Goal: Task Accomplishment & Management: Manage account settings

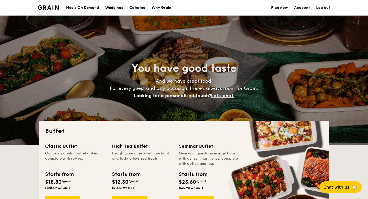
select select
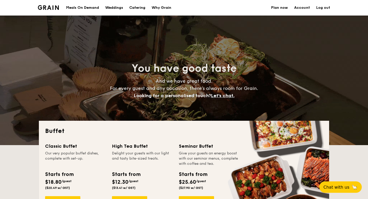
click at [89, 4] on div "Meals On Demand" at bounding box center [82, 8] width 33 height 16
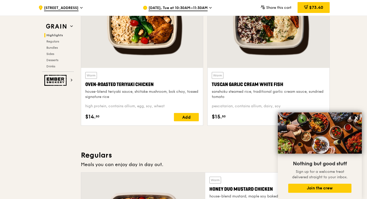
scroll to position [211, 0]
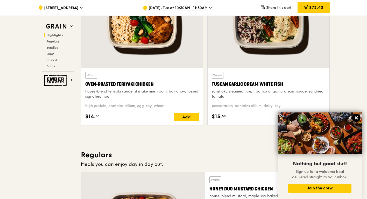
click at [356, 118] on icon at bounding box center [356, 117] width 3 height 3
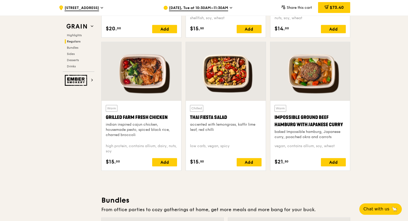
scroll to position [569, 0]
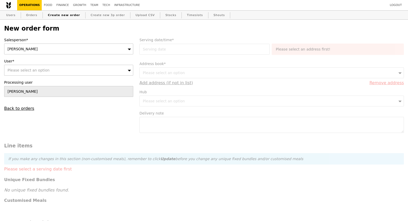
click at [52, 70] on div "Please select an option" at bounding box center [68, 70] width 129 height 11
type input "teck_cheng_leow@edwards.com"
type input "Confirm"
type input "teck_cheng_leow@edwards.com"
click at [55, 55] on div "Salesperson* Samantha User* Please select an option teck_cheng_leow@edwards.com…" at bounding box center [68, 74] width 135 height 74
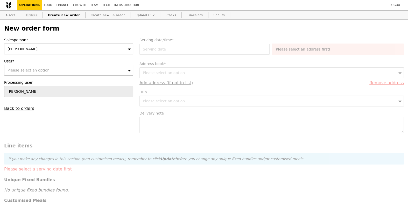
click at [29, 17] on link "Orders" at bounding box center [31, 15] width 15 height 9
select select "100"
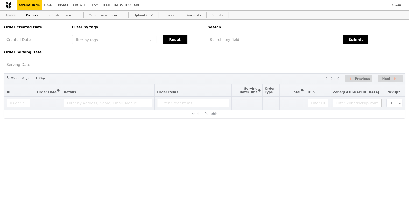
click at [9, 16] on link "Users" at bounding box center [10, 15] width 13 height 9
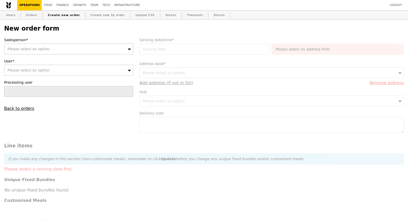
click at [35, 48] on span "Please select an option" at bounding box center [29, 49] width 42 height 4
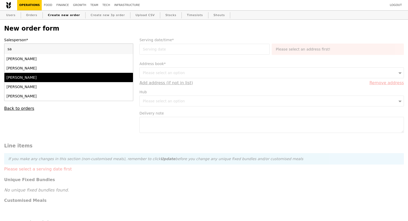
type input "sa"
click at [24, 79] on div "Samantha" at bounding box center [52, 77] width 93 height 5
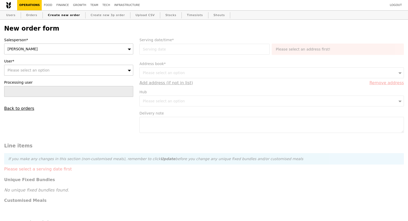
click at [31, 69] on span "Please select an option" at bounding box center [29, 70] width 42 height 4
type input "teck_cheng_leow@edwards.com"
type input "Confirm"
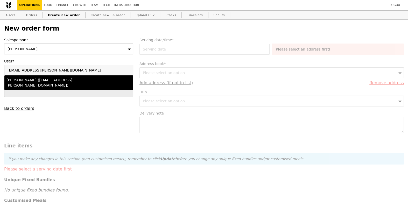
type input "teck_cheng_leow@edwards.com"
click at [31, 80] on div "Jeffery Teck (teck_cheng_leow@edwards.com)" at bounding box center [52, 82] width 93 height 10
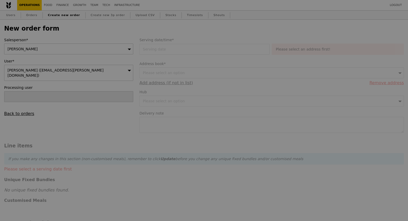
type input "Confirm"
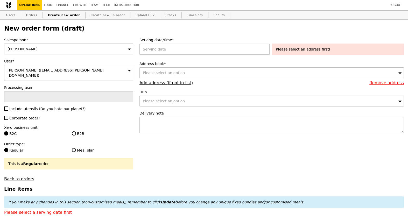
click at [172, 49] on div at bounding box center [205, 49] width 132 height 11
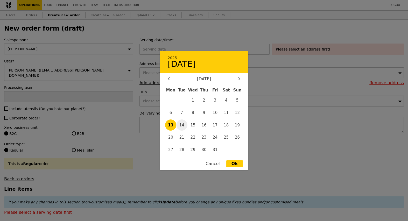
click at [181, 123] on span "14" at bounding box center [181, 124] width 11 height 11
type input "14 Oct 2025"
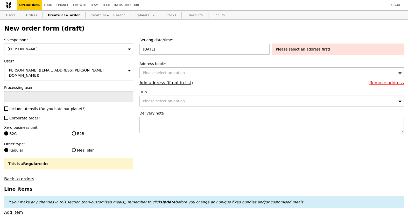
click at [173, 74] on span "Please select an option" at bounding box center [164, 73] width 42 height 4
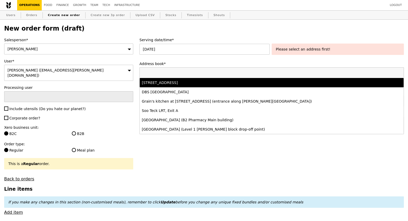
click at [173, 86] on li "35 Changi North Crescent, #01-01, Singapore 499641" at bounding box center [272, 82] width 264 height 9
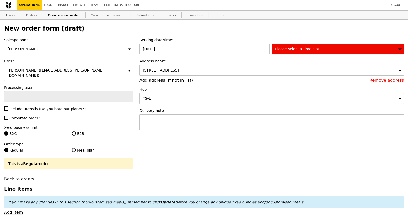
type input "Confirm"
click at [286, 51] on div "Please select a time slot" at bounding box center [338, 49] width 132 height 11
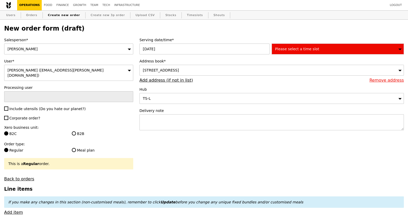
click at [179, 67] on div "35 Changi North Crescent, #01-01, Singapore 499641" at bounding box center [271, 70] width 264 height 11
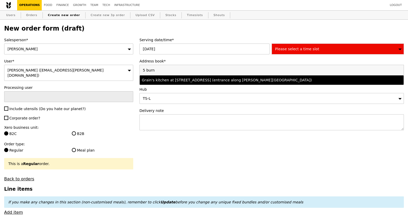
type input "5 burn"
click at [192, 80] on div "Grain's kitchen at 5 Burn Road #05-01 (entrance along Harrison Road)" at bounding box center [239, 79] width 195 height 5
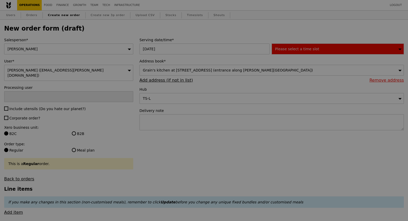
click at [287, 50] on div at bounding box center [204, 110] width 408 height 221
type input "Confirm"
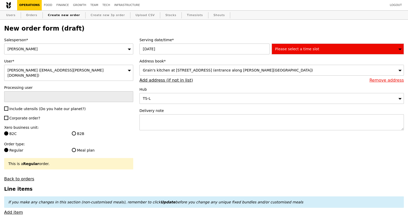
click at [303, 45] on div "Please select a time slot" at bounding box center [338, 49] width 132 height 11
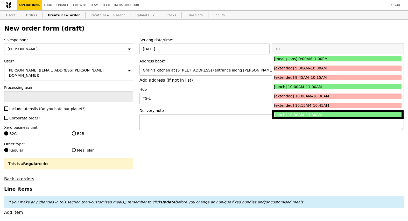
type input "10"
click at [312, 116] on div "[lunch] 10:30AM–11:30AM" at bounding box center [322, 114] width 96 height 5
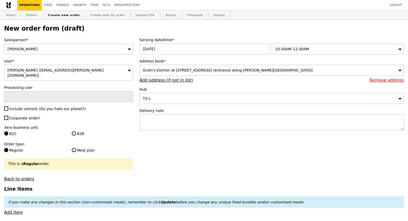
type input "Confirm"
click at [180, 122] on textarea at bounding box center [271, 122] width 264 height 16
type textarea "Please deliver with"
type input "Confirm"
paste textarea "Q3077"
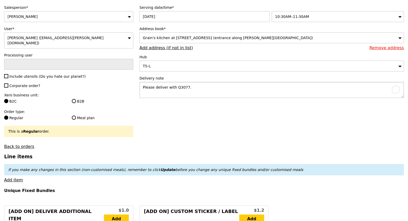
scroll to position [50, 0]
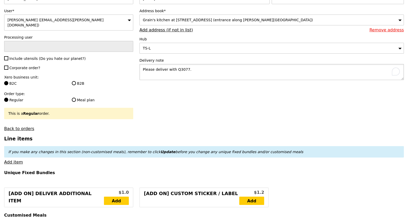
type textarea "Please deliver with Q3077."
click at [51, 56] on span "Include utensils (Do you hate our planet?)" at bounding box center [47, 58] width 76 height 4
click at [8, 56] on input "Include utensils (Do you hate our planet?)" at bounding box center [6, 58] width 4 height 4
checkbox input "true"
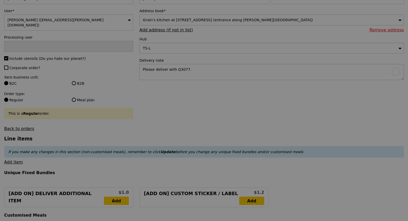
type input "Confirm"
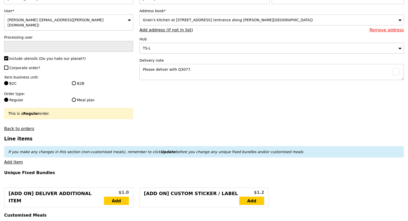
click at [76, 81] on label "B2B" at bounding box center [102, 83] width 61 height 5
click at [76, 81] on input "B2B" at bounding box center [74, 83] width 4 height 4
radio input "true"
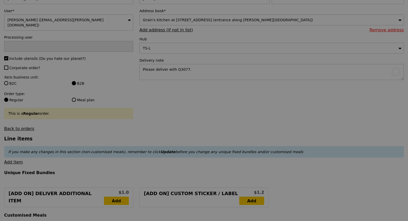
type input "Confirm"
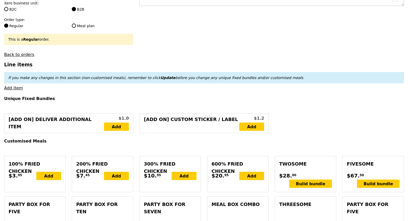
scroll to position [125, 0]
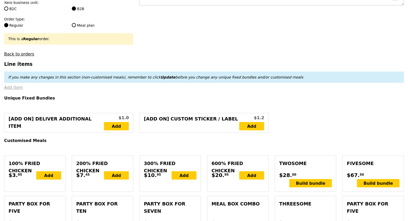
click at [19, 85] on link "Add item" at bounding box center [13, 87] width 19 height 5
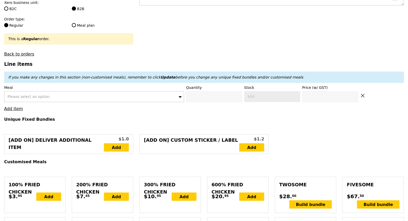
click at [19, 95] on span "Please select an option" at bounding box center [29, 97] width 42 height 4
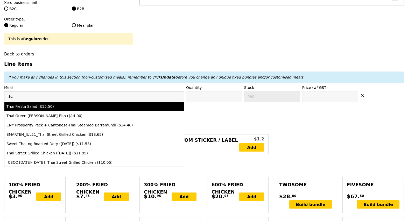
type input "thai"
click at [16, 104] on div "Thai Fiesta Salad ($15.50)" at bounding box center [71, 106] width 131 height 5
type input "Confirm anyway"
type input "0"
type input "499"
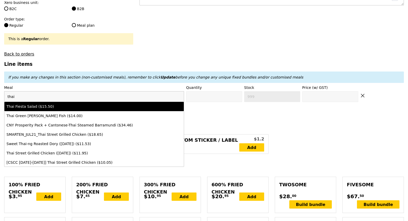
type input "15.5"
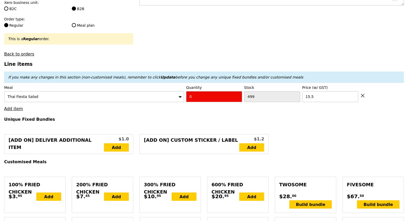
click at [233, 92] on input "0" at bounding box center [214, 96] width 56 height 11
type input "Confirm"
type input "2"
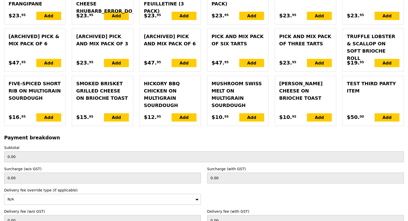
scroll to position [1275, 0]
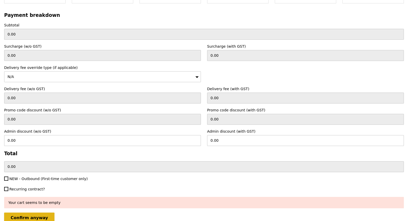
click at [25, 212] on input "Confirm anyway" at bounding box center [29, 217] width 50 height 11
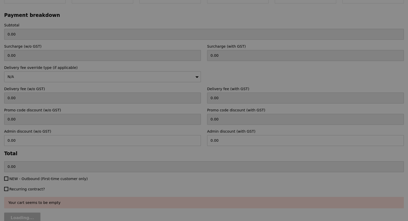
type input "Loading..."
type input "31.00"
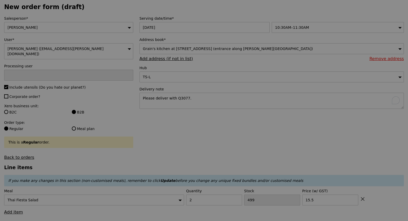
scroll to position [0, 0]
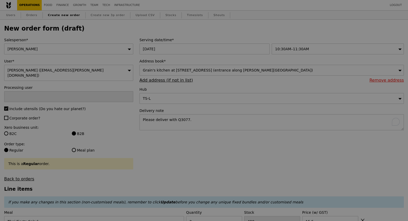
type input "Loading..."
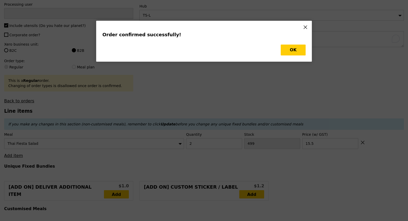
scroll to position [83, 0]
click at [295, 48] on button "OK" at bounding box center [293, 50] width 25 height 11
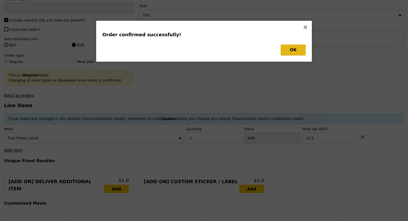
type input "[PERSON_NAME]"
type input "Loading..."
type input "15.50"
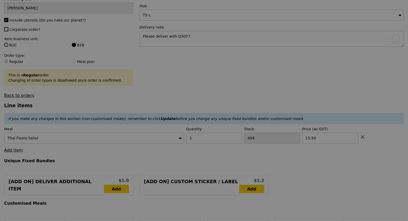
type input "497"
type input "Update"
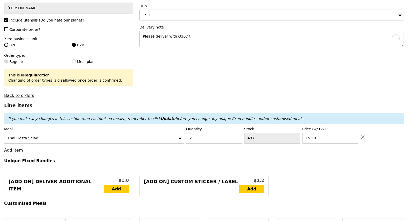
scroll to position [0, 0]
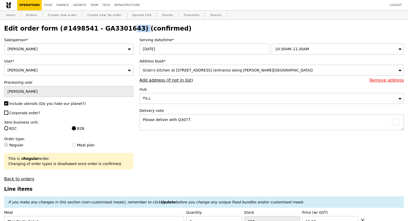
drag, startPoint x: 121, startPoint y: 28, endPoint x: 89, endPoint y: 29, distance: 32.6
click at [89, 29] on h2 "Edit order form (#1498541 - GA3301643) (confirmed)" at bounding box center [204, 28] width 400 height 7
copy h2 "GA3301643"
click at [36, 15] on link "Orders" at bounding box center [31, 15] width 15 height 9
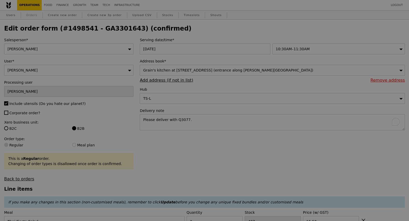
select select "100"
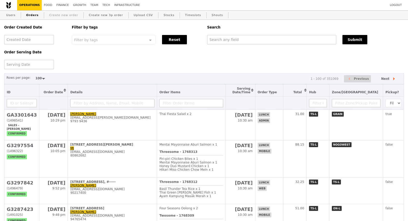
click at [55, 13] on link "Create new order" at bounding box center [63, 15] width 33 height 9
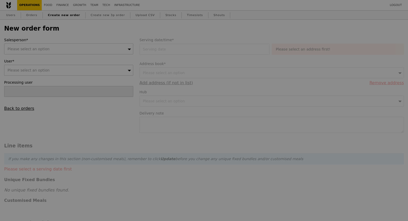
type input "Confirm"
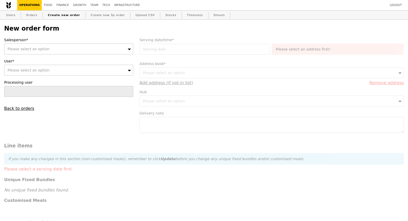
click at [52, 51] on div "Please select an option" at bounding box center [68, 49] width 129 height 11
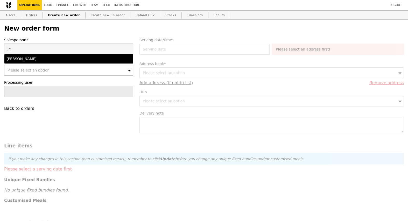
type input "j"
type input "saman"
click at [28, 59] on div "[PERSON_NAME]" at bounding box center [52, 58] width 93 height 5
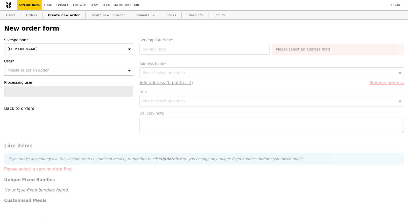
click at [26, 70] on span "Please select an option" at bounding box center [29, 70] width 42 height 4
paste input "teck_cheng_leow@edwards.com"
type input "teck_cheng_leow@edwards.com"
type input "Confirm"
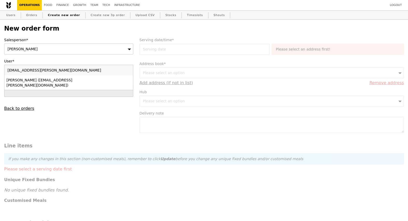
type input "teck_cheng_leow@edwards.com"
click at [52, 82] on div "Jeffery Teck (teck_cheng_leow@edwards.com)" at bounding box center [52, 82] width 93 height 10
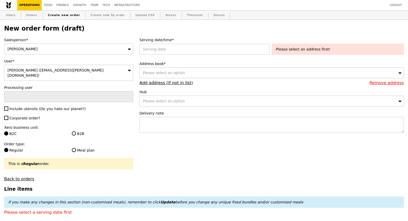
type input "Confirm"
click at [37, 107] on span "Include utensils (Do you hate our planet?)" at bounding box center [47, 109] width 76 height 4
click at [8, 106] on input "Include utensils (Do you hate our planet?)" at bounding box center [6, 108] width 4 height 4
checkbox input "true"
type input "Confirm"
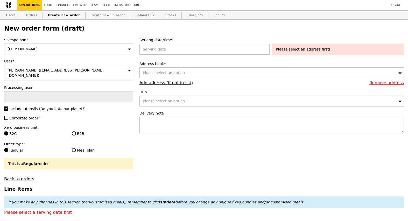
click at [37, 116] on span "Corporate order?" at bounding box center [24, 118] width 31 height 4
click at [8, 116] on input "Corporate order?" at bounding box center [6, 118] width 4 height 4
checkbox input "true"
click at [76, 131] on label "B2B" at bounding box center [102, 133] width 61 height 5
click at [76, 131] on input "B2B" at bounding box center [74, 133] width 4 height 4
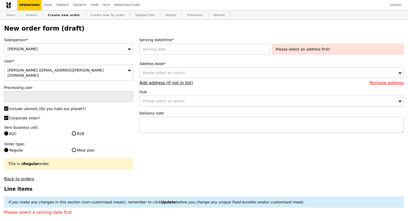
radio input "true"
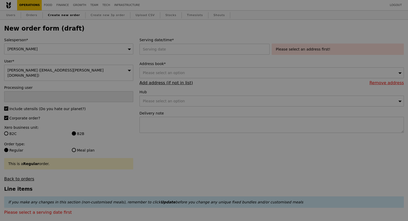
type input "Confirm"
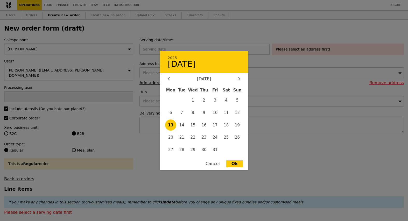
click at [173, 48] on div "2025 13 October October 2025 Mon Tue Wed Thu Fri Sat Sun 1 2 3 4 5 6 7 8 9 10 1…" at bounding box center [205, 49] width 132 height 11
click at [193, 125] on span "15" at bounding box center [192, 124] width 11 height 11
type input "15 Oct 2025"
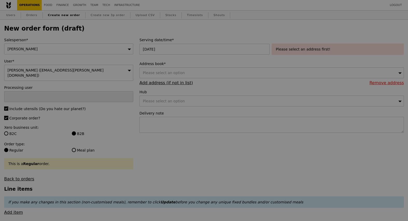
type input "Confirm"
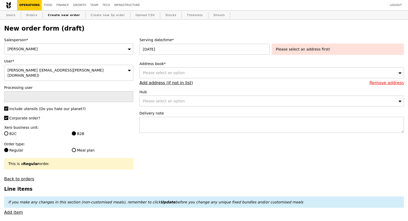
click at [189, 74] on div "Please select an option" at bounding box center [271, 72] width 264 height 11
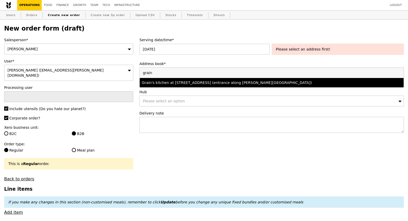
type input "grain"
click at [191, 84] on div "Grain's kitchen at 5 Burn Road #05-01 (entrance along Harrison Road)" at bounding box center [239, 82] width 195 height 5
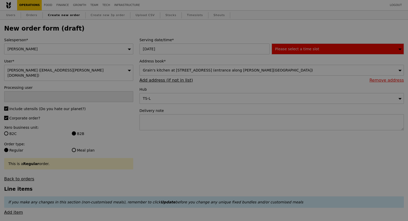
type input "Confirm"
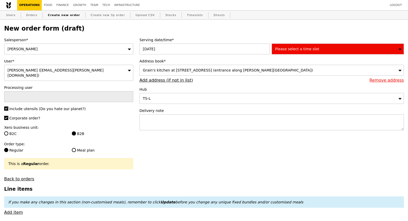
click at [290, 50] on span "Please select a time slot" at bounding box center [297, 49] width 44 height 4
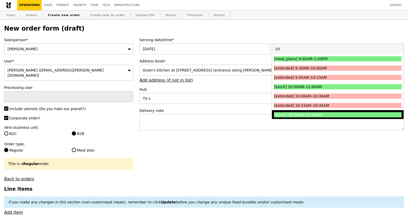
type input "10"
click at [306, 115] on div "[lunch] 10:30AM–11:30AM" at bounding box center [322, 114] width 96 height 5
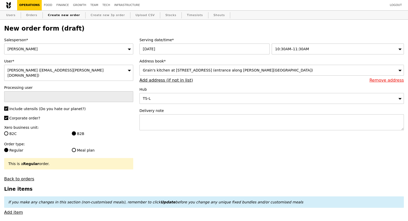
type input "Confirm"
click at [187, 119] on textarea at bounding box center [271, 122] width 264 height 16
type textarea "Please deliver with"
type input "Confirm"
paste textarea "Q3078"
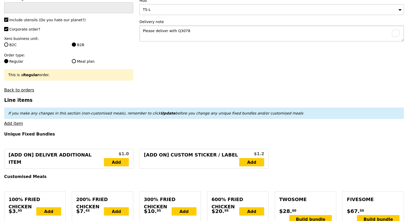
scroll to position [92, 0]
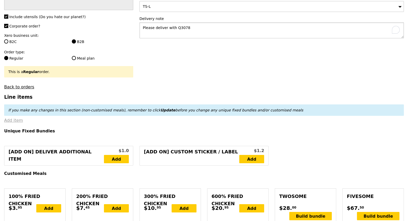
type textarea "Please deliver with Q3078"
click at [18, 118] on link "Add item" at bounding box center [13, 120] width 19 height 5
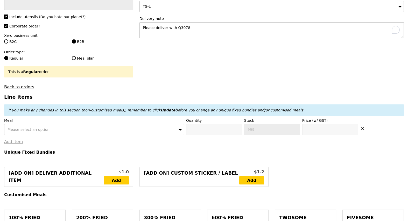
type input "Confirm"
click at [19, 124] on div "Please select an option" at bounding box center [94, 129] width 180 height 11
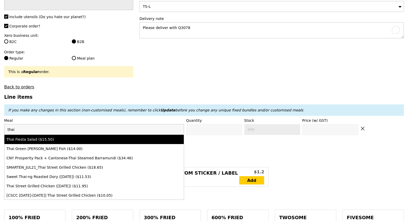
type input "thai"
click at [27, 137] on li "Thai Fiesta Salad ($15.50)" at bounding box center [93, 139] width 179 height 9
type input "Confirm anyway"
type input "0"
type input "484"
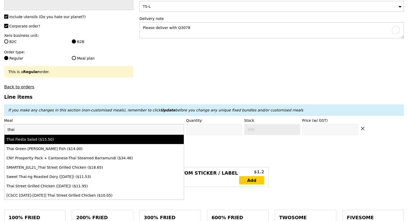
type input "15.5"
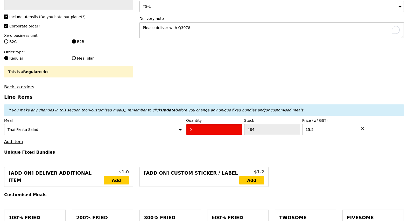
click at [201, 125] on input "0" at bounding box center [214, 129] width 56 height 11
type input "Confirm"
type input "2"
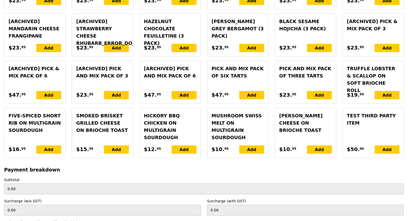
scroll to position [1275, 0]
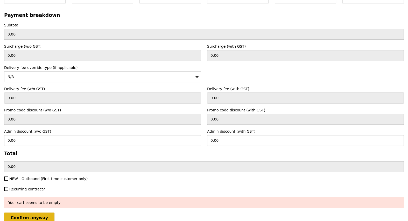
click at [40, 212] on input "Confirm anyway" at bounding box center [29, 217] width 50 height 11
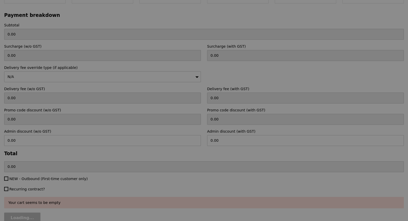
type input "Loading..."
type input "31.00"
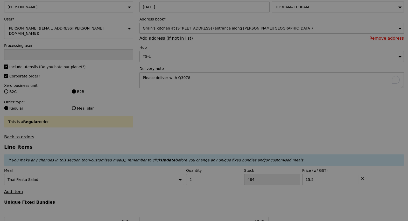
scroll to position [0, 0]
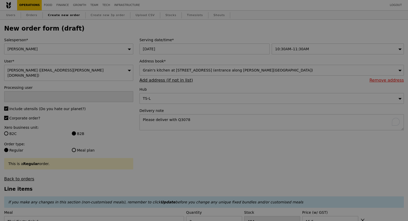
type input "Loading..."
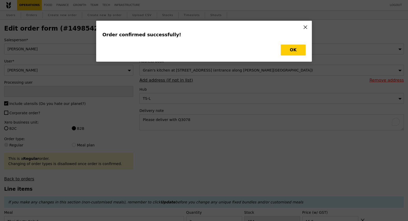
type input "[PERSON_NAME]"
type input "Loading..."
checkbox input "false"
type input "15.50"
click at [299, 53] on button "OK" at bounding box center [293, 50] width 25 height 11
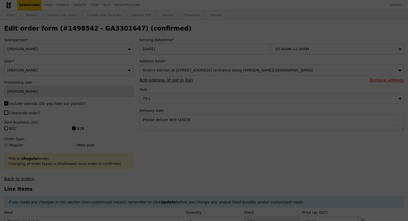
type input "482"
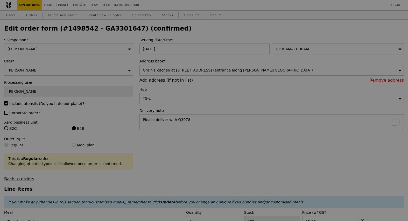
type input "Update"
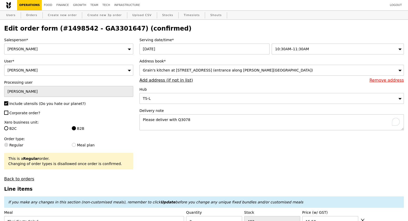
scroll to position [2, 0]
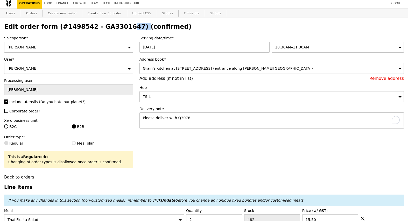
drag, startPoint x: 122, startPoint y: 28, endPoint x: 89, endPoint y: 28, distance: 33.2
click at [89, 28] on h2 "Edit order form (#1498542 - GA3301647) (confirmed)" at bounding box center [204, 26] width 400 height 7
copy h2 "GA3301647"
click at [36, 11] on link "Orders" at bounding box center [31, 13] width 15 height 9
select select "100"
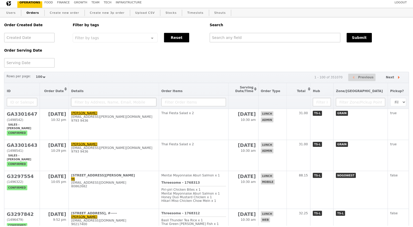
scroll to position [4, 0]
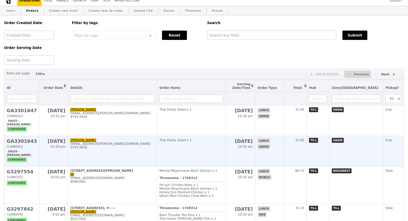
click at [32, 143] on h2 "GA3301643" at bounding box center [22, 140] width 30 height 5
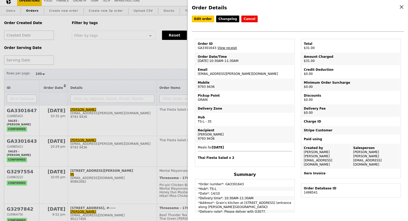
drag, startPoint x: 215, startPoint y: 48, endPoint x: 193, endPoint y: 48, distance: 21.2
click at [193, 48] on div "Order ID GA3301643 – View receipt Order Date/Time 14/10 – 10:30AM–11:30AM Email…" at bounding box center [245, 176] width 106 height 274
click at [200, 47] on td "Order ID GA3301643 – View receipt" at bounding box center [245, 46] width 98 height 12
drag, startPoint x: 216, startPoint y: 47, endPoint x: 196, endPoint y: 47, distance: 19.7
click at [196, 47] on td "Order ID GA3301643 – View receipt" at bounding box center [245, 46] width 98 height 12
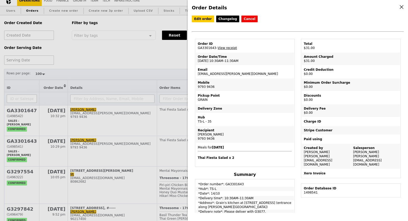
copy td "GA3301643"
click at [152, 65] on div "Order Details Edit order Changelog Cancel Order ID GA3301643 – View receipt Ord…" at bounding box center [204, 110] width 408 height 221
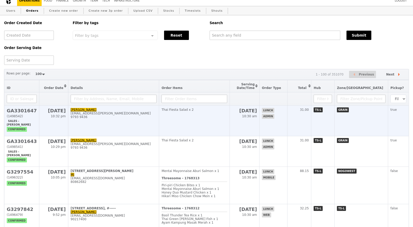
click at [31, 112] on h2 "GA3301647" at bounding box center [22, 110] width 30 height 5
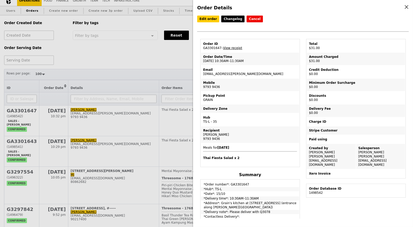
drag, startPoint x: 220, startPoint y: 47, endPoint x: 201, endPoint y: 47, distance: 18.7
click at [201, 47] on td "Order ID GA3301647 – View receipt" at bounding box center [250, 46] width 98 height 12
copy td "GA3301647"
click at [158, 67] on div "Order Details Edit order Changelog Cancel Order ID GA3301647 – View receipt Ord…" at bounding box center [206, 113] width 413 height 227
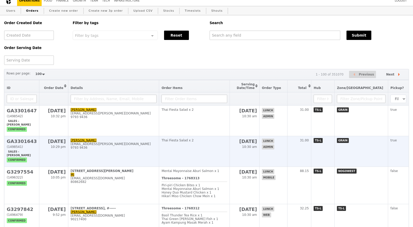
click at [15, 142] on h2 "GA3301643" at bounding box center [22, 140] width 30 height 5
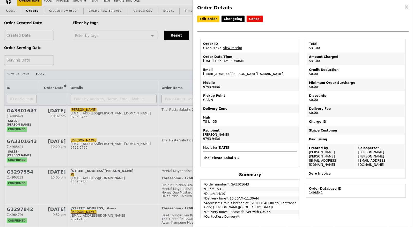
drag, startPoint x: 220, startPoint y: 47, endPoint x: 203, endPoint y: 47, distance: 17.1
click at [203, 47] on td "Order ID GA3301643 – View receipt" at bounding box center [250, 46] width 98 height 12
copy td "GA3301643"
click at [126, 47] on div "Order Details Edit order Changelog Cancel Order ID GA3301643 – View receipt Ord…" at bounding box center [206, 113] width 413 height 227
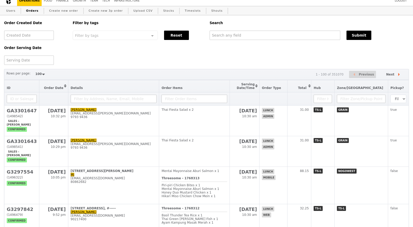
click at [35, 12] on link "Orders" at bounding box center [32, 10] width 17 height 9
click at [258, 37] on input "text" at bounding box center [275, 35] width 131 height 9
paste input "GA3301643"
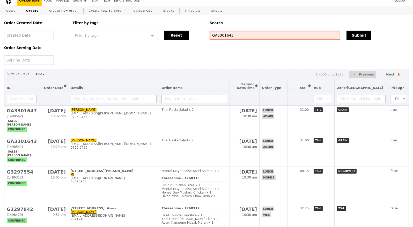
type input "GA3301643"
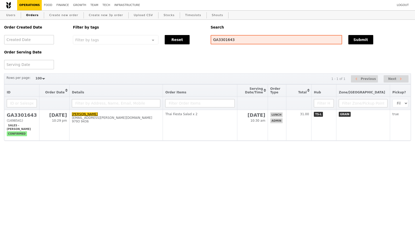
click at [34, 15] on link "Orders" at bounding box center [32, 15] width 17 height 9
select select "100"
click at [64, 14] on link "Create new order" at bounding box center [63, 15] width 33 height 9
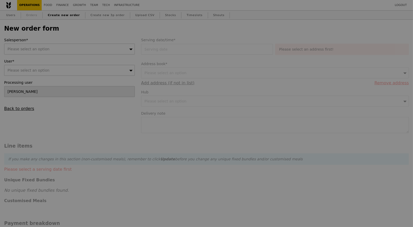
type input "Confirm"
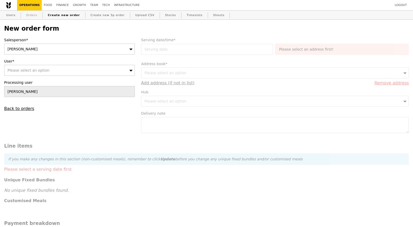
click at [33, 15] on link "Orders" at bounding box center [31, 15] width 15 height 9
select select "100"
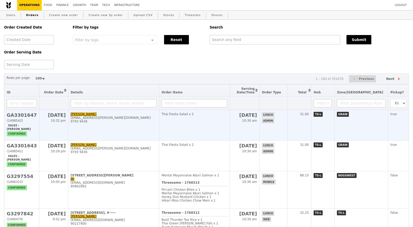
click at [18, 115] on h2 "GA3301647" at bounding box center [22, 114] width 30 height 5
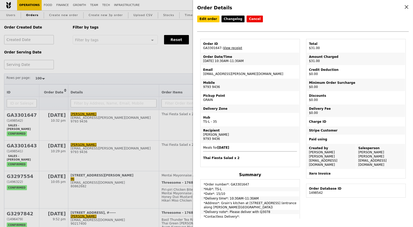
drag, startPoint x: 220, startPoint y: 47, endPoint x: 194, endPoint y: 47, distance: 26.7
click at [194, 47] on div "Order Details Edit order Changelog Cancel Order ID GA3301647 – View receipt Ord…" at bounding box center [303, 113] width 220 height 227
click at [221, 45] on div "Order ID" at bounding box center [250, 44] width 94 height 4
drag, startPoint x: 221, startPoint y: 47, endPoint x: 203, endPoint y: 47, distance: 18.1
click at [203, 47] on td "Order ID GA3301647 – View receipt" at bounding box center [250, 46] width 98 height 12
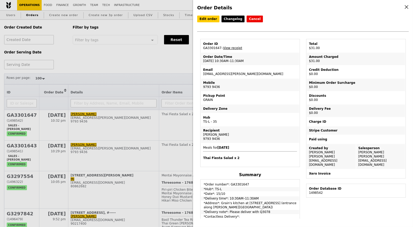
copy td "GA3301647"
click at [120, 57] on div "Order Details Edit order Changelog Cancel Order ID GA3301647 – View receipt Ord…" at bounding box center [206, 113] width 413 height 227
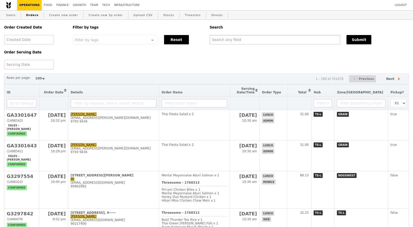
click at [244, 43] on input "text" at bounding box center [275, 39] width 131 height 9
paste input "GA3301647"
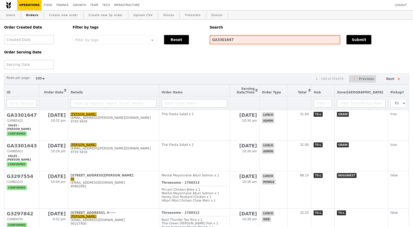
type input "GA3301647"
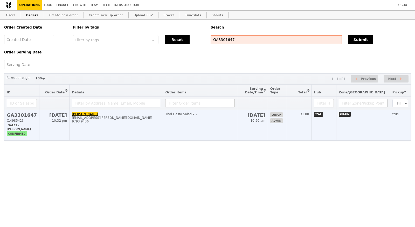
click at [31, 115] on h2 "GA3301647" at bounding box center [22, 114] width 30 height 5
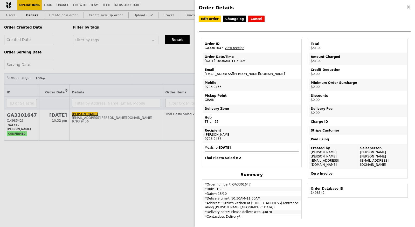
drag, startPoint x: 222, startPoint y: 47, endPoint x: 195, endPoint y: 47, distance: 26.7
click at [195, 47] on div "Order Details Edit order Changelog Cancel Order ID GA3301647 – View receipt Ord…" at bounding box center [304, 113] width 220 height 227
click at [208, 49] on td "Order ID GA3301647 – View receipt" at bounding box center [251, 46] width 98 height 12
drag, startPoint x: 222, startPoint y: 47, endPoint x: 203, endPoint y: 47, distance: 18.4
click at [203, 47] on td "Order ID GA3301647 – View receipt" at bounding box center [251, 46] width 98 height 12
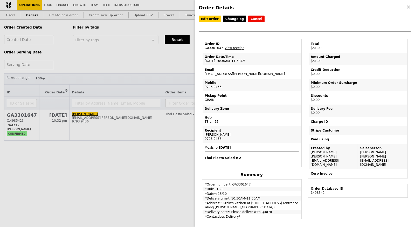
copy td "GA3301647"
click at [123, 58] on div "Order Details Edit order Changelog Cancel Order ID GA3301647 – View receipt Ord…" at bounding box center [207, 113] width 415 height 227
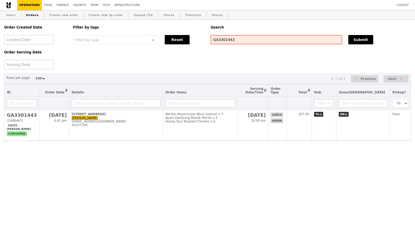
select select "100"
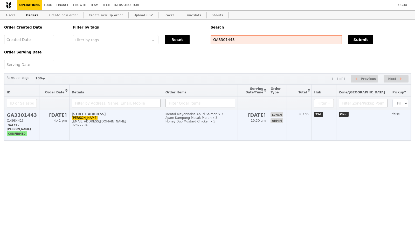
click at [28, 115] on h2 "GA3301443" at bounding box center [22, 114] width 30 height 5
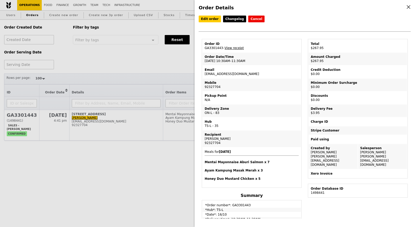
click at [212, 25] on div "Edit order Changelog Cancel Order ID GA3301443 – View receipt Order Date/Time […" at bounding box center [304, 27] width 212 height 23
click at [212, 21] on link "Edit order" at bounding box center [209, 19] width 22 height 7
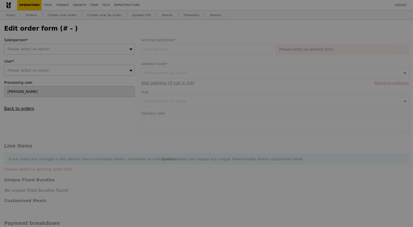
type input "[PERSON_NAME]"
type input "16 Oct 2025"
type input "264.00"
type input "3.62"
type input "3.95"
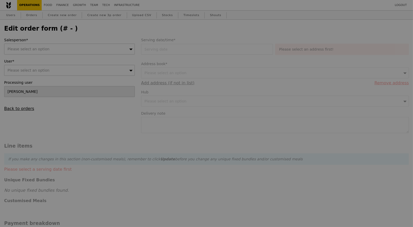
type input "267.95"
type input "Loading..."
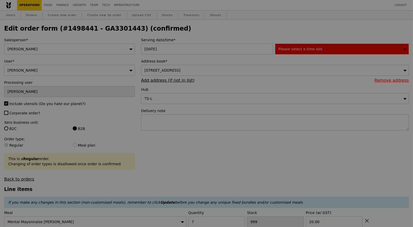
type input "481"
type input "478"
type input "479"
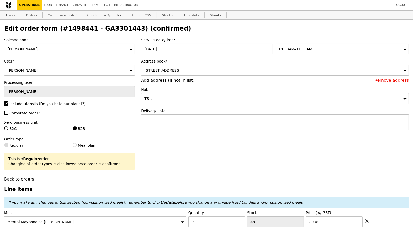
click at [228, 67] on div "11 North Buona Vista Drive, #-, Singapore 138589" at bounding box center [275, 70] width 268 height 11
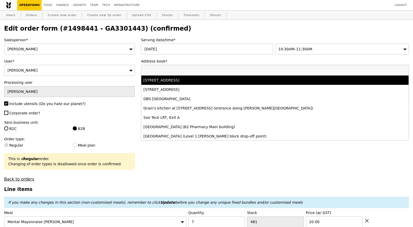
click at [215, 79] on div "11 North Buona Vista Drive, #-, Singapore 138589" at bounding box center [242, 79] width 197 height 5
type input "Loading..."
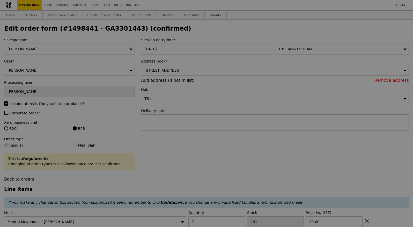
type input "0.00"
type input "3.95"
type input "Update"
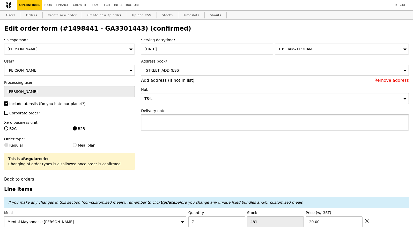
click at [166, 117] on textarea at bounding box center [275, 122] width 268 height 16
type textarea "p"
type textarea "Please deliver close to 11:30AM if possible thank you!"
click at [181, 70] on span "11 North Buona Vista Drive, #-, Singapore 138589" at bounding box center [163, 70] width 36 height 4
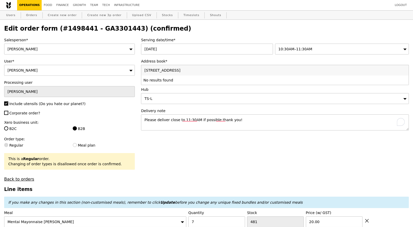
type input "1 North Buona Vista, Metropolis, Tower 2, Level 19"
click at [358, 64] on div "Address book* 11 North Buona Vista Drive, #-, Singapore 138589 1 North Buona Vi…" at bounding box center [275, 71] width 268 height 24
click at [394, 81] on link "Remove address" at bounding box center [392, 80] width 34 height 5
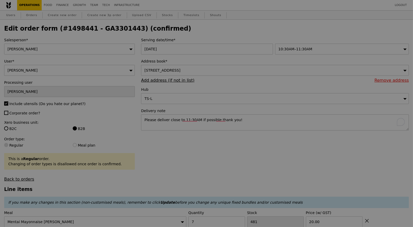
type input "Update"
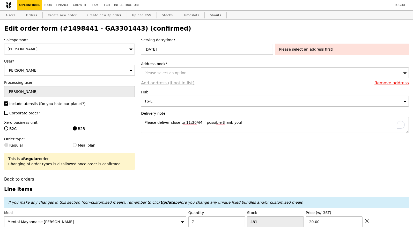
click at [176, 83] on link "Add address (if not in list)" at bounding box center [167, 82] width 53 height 5
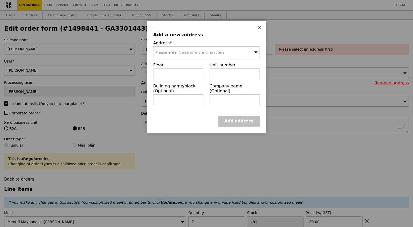
click at [185, 51] on span "Please enter three or more characters" at bounding box center [190, 52] width 69 height 4
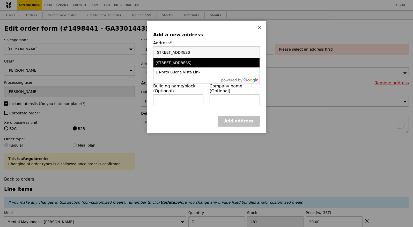
paste input "11 North Buona Vista, Metropolis, Tower 2, Level 19."
type input "1 North Buona Vista, Metropolis, Tower 2, Level 19. 11 North Buona Vista, Metro…"
click at [256, 52] on input "1 North Buona Vista, Metropolis, Tower 2, Level 19. 11 North Buona Vista, Metro…" at bounding box center [207, 52] width 106 height 11
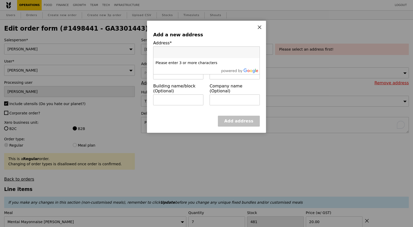
paste input "11 North Buona Vista, Metropolis, Tower 2, Level 19."
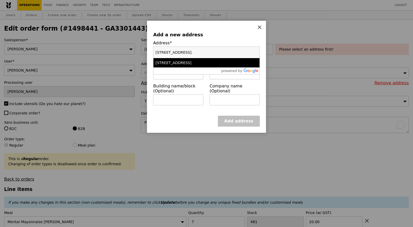
type input "11 North Buona Vista, Metropolis, Tower 2, Level 19."
click at [179, 62] on div "[STREET_ADDRESS]" at bounding box center [194, 62] width 77 height 5
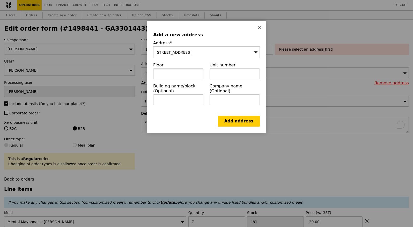
click at [179, 69] on input "text" at bounding box center [178, 73] width 50 height 11
paste input "11 North Buona Vista, Metropolis, Tower 2, Level 19."
type input "11 North Buona Vista, Metropolis, Tower 2, Level 19."
type input "T"
type input "Tower 2 Level 19"
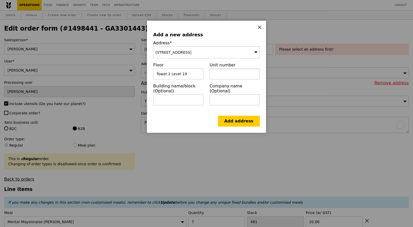
click at [228, 70] on input "text" at bounding box center [235, 73] width 50 height 11
click at [237, 117] on link "Add address" at bounding box center [239, 121] width 42 height 11
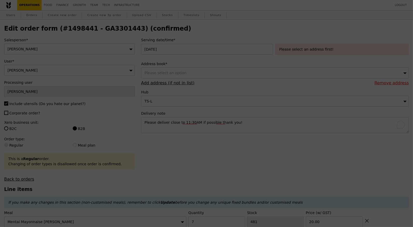
type input "Update"
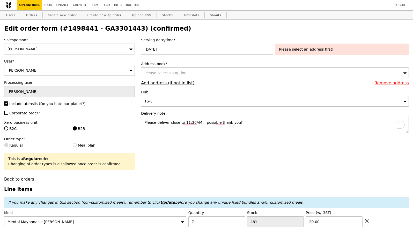
click at [182, 73] on span "Please select an option" at bounding box center [166, 73] width 42 height 4
click at [307, 46] on div "Please select an address first!" at bounding box center [342, 49] width 134 height 11
click at [195, 74] on div "Please select an option" at bounding box center [275, 72] width 268 height 11
click at [145, 73] on input "1 North Buona Vista, Metropolis, Tower 2, Level 19" at bounding box center [275, 73] width 268 height 10
type input "11 North Buona Vista, Metropolis, Tower 2, Level 19"
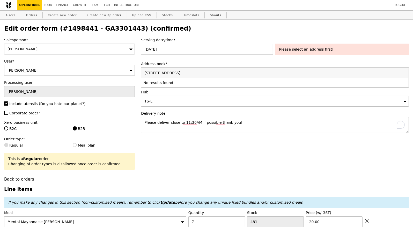
drag, startPoint x: 244, startPoint y: 73, endPoint x: 123, endPoint y: 70, distance: 121.8
click at [238, 73] on div "Please select an option" at bounding box center [275, 72] width 268 height 11
type input "11 North Buona Vista, Metropolis, Tower 2, Level"
drag, startPoint x: 229, startPoint y: 73, endPoint x: 110, endPoint y: 67, distance: 119.1
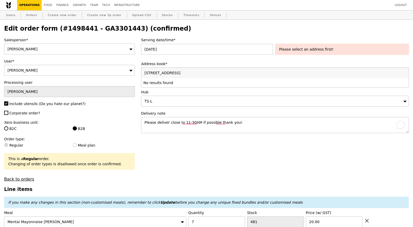
click at [156, 70] on div "Please select an option" at bounding box center [275, 72] width 268 height 11
type input "11 North Buona Vista, Metropolis, Tower 2, Lev"
click at [405, 73] on input "11 North Buona Vista, Metropolis, Tower 2, Lev" at bounding box center [275, 73] width 268 height 10
click at [404, 73] on input "11 North Buona Vista, Metropolis, Tower 2, Lev" at bounding box center [275, 73] width 268 height 10
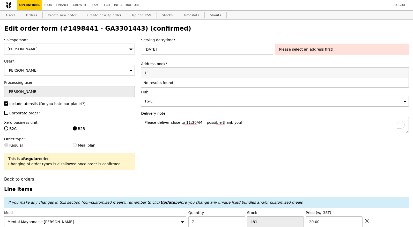
type input "1"
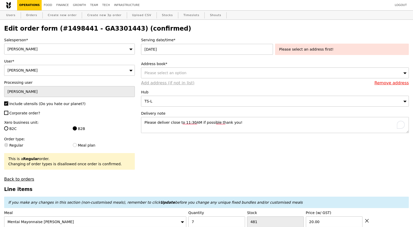
click at [159, 82] on link "Add address (if not in list)" at bounding box center [167, 82] width 53 height 5
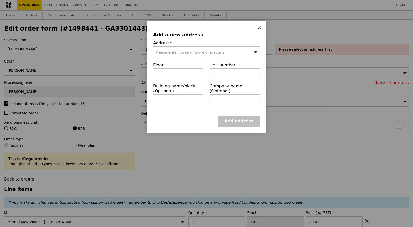
click at [173, 51] on span "Please enter three or more characters" at bounding box center [190, 52] width 69 height 4
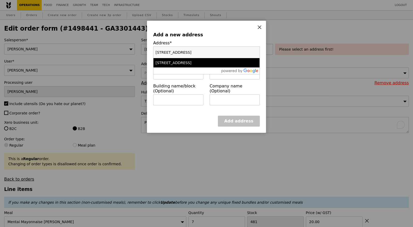
type input "11 North Buona Vista, Metropolis, Tower 2, Level 19"
click at [191, 59] on li "[STREET_ADDRESS]" at bounding box center [207, 62] width 106 height 9
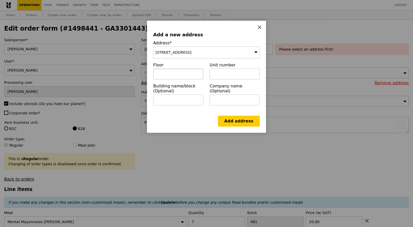
click at [186, 73] on input "text" at bounding box center [178, 73] width 50 height 11
type input "t"
click at [174, 97] on input "text" at bounding box center [178, 99] width 50 height 11
type input "Tower 2"
click at [170, 76] on input "text" at bounding box center [178, 73] width 50 height 11
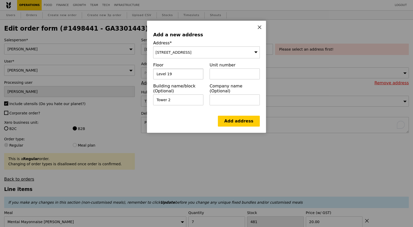
type input "Level 19"
click at [239, 126] on div "Add a new address Address* 11 North Buona Vista Drive, Singapore 138589 Floor L…" at bounding box center [206, 77] width 119 height 112
click at [240, 122] on link "Add address" at bounding box center [239, 121] width 42 height 11
type input "Update"
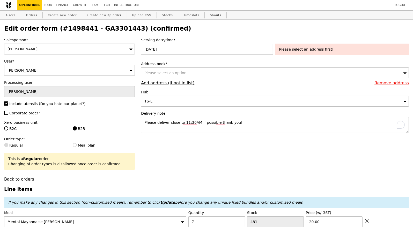
click at [189, 74] on div "Please select an option" at bounding box center [275, 72] width 268 height 11
type input "11 North Buona Vista"
drag, startPoint x: 183, startPoint y: 74, endPoint x: 132, endPoint y: 73, distance: 50.5
click at [183, 70] on div "Please select an option" at bounding box center [275, 72] width 268 height 11
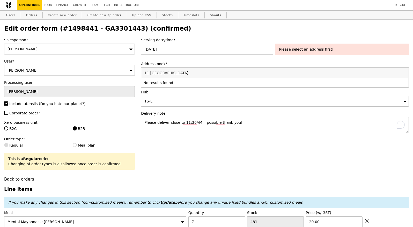
drag, startPoint x: 196, startPoint y: 74, endPoint x: 130, endPoint y: 73, distance: 66.1
click at [146, 72] on span "Please select an option" at bounding box center [166, 73] width 42 height 4
type input "1"
type input "138589"
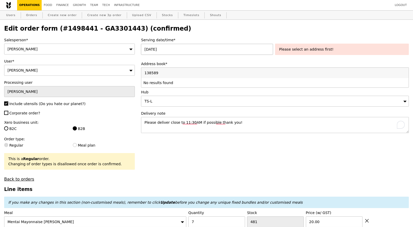
click at [271, 44] on div "16 Oct 2025" at bounding box center [208, 49] width 134 height 11
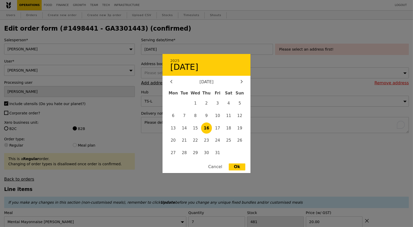
click at [206, 130] on span "16" at bounding box center [206, 127] width 11 height 11
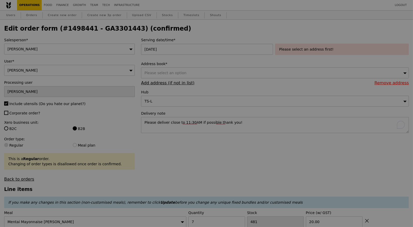
type input "Update"
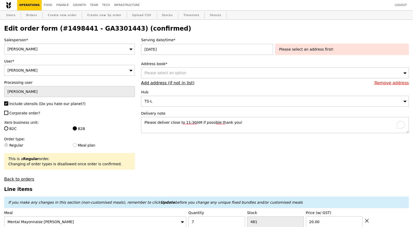
click at [189, 71] on div "Please select an option" at bounding box center [275, 72] width 268 height 11
click at [183, 83] on li "No results found" at bounding box center [275, 82] width 268 height 9
click at [404, 74] on input "138589" at bounding box center [275, 73] width 268 height 10
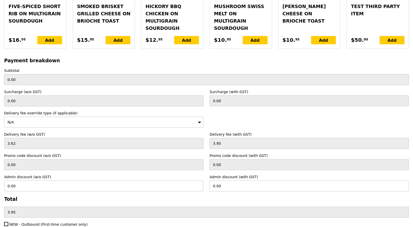
scroll to position [1257, 0]
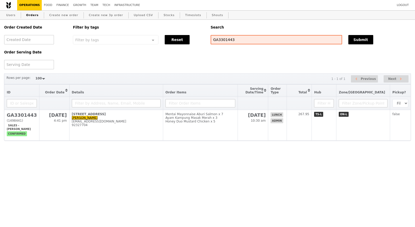
select select "100"
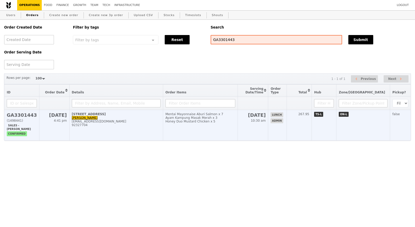
click at [22, 115] on h2 "GA3301443" at bounding box center [22, 114] width 30 height 5
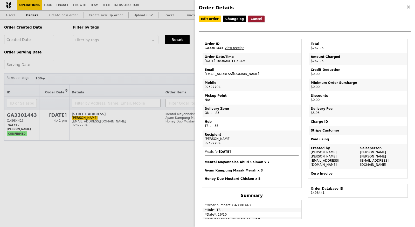
click at [248, 19] on button "Cancel" at bounding box center [256, 19] width 16 height 7
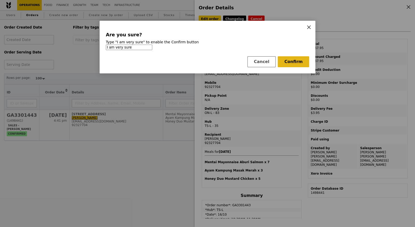
type input "I am very sure"
click at [295, 61] on button "Confirm" at bounding box center [292, 61] width 31 height 11
